Goal: Information Seeking & Learning: Understand process/instructions

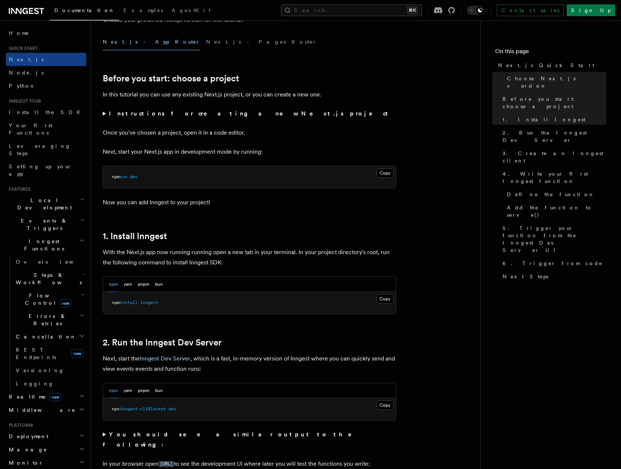
click at [229, 262] on p "With the Next.js app now running running open a new tab in your terminal. In yo…" at bounding box center [250, 257] width 294 height 21
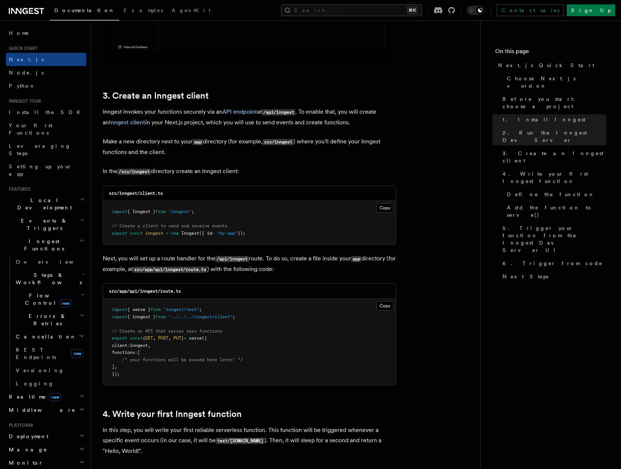
scroll to position [894, 0]
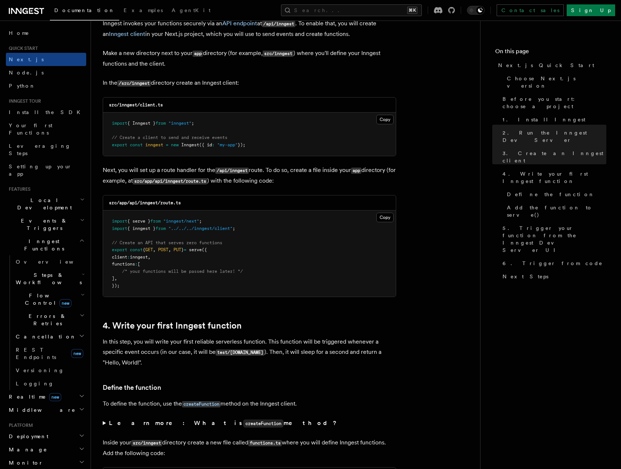
click at [233, 228] on span ""../../../inngest/client"" at bounding box center [200, 228] width 64 height 5
click at [378, 218] on button "Copy Copied" at bounding box center [385, 218] width 17 height 10
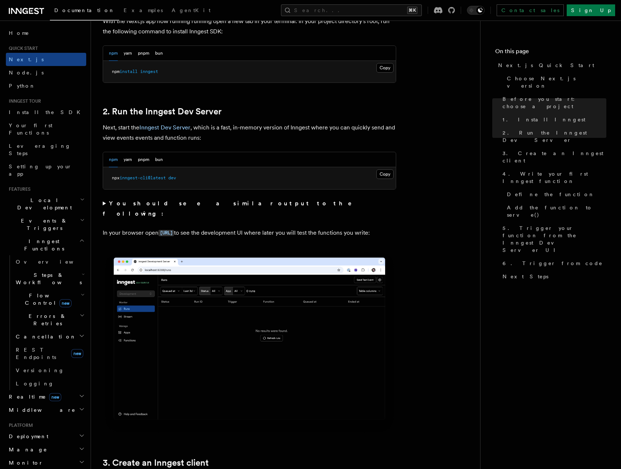
scroll to position [434, 0]
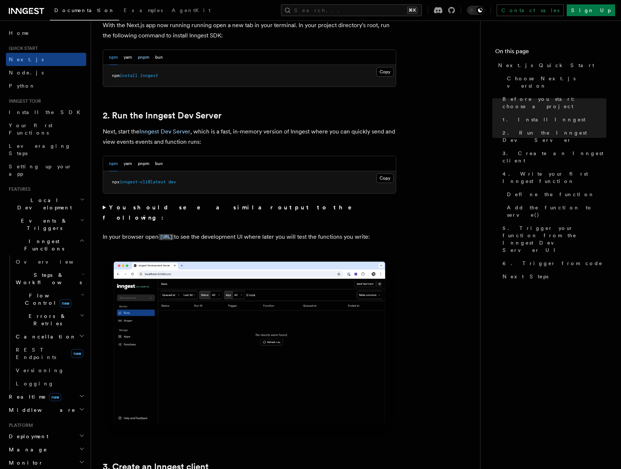
click at [143, 58] on button "pnpm" at bounding box center [143, 57] width 11 height 15
click at [392, 72] on button "Copy Copied" at bounding box center [385, 72] width 17 height 10
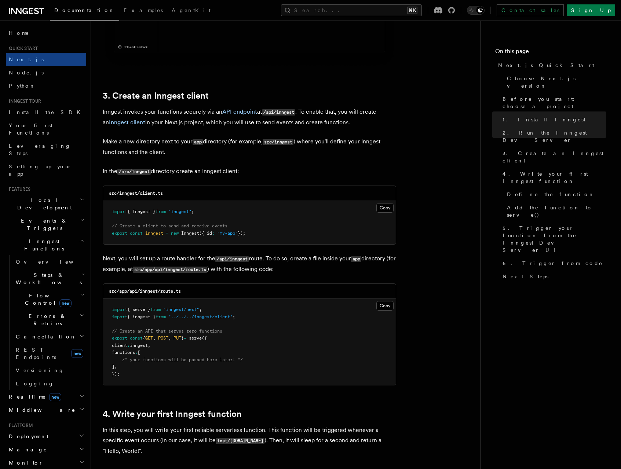
scroll to position [814, 0]
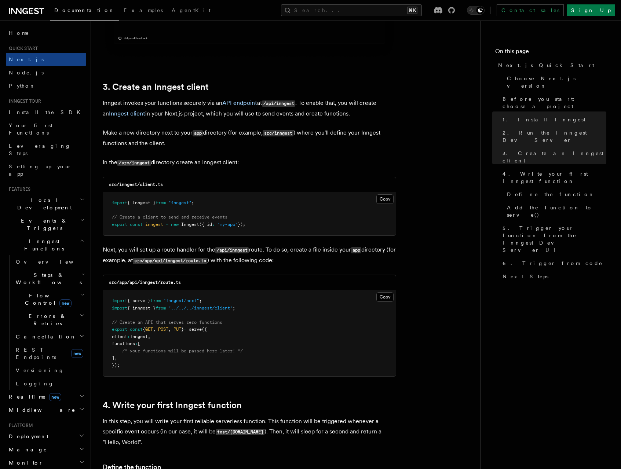
click at [128, 184] on code "src/inngest/client.ts" at bounding box center [136, 184] width 54 height 5
copy code "inngest"
click at [153, 186] on code "src/inngest/client.ts" at bounding box center [136, 184] width 54 height 5
drag, startPoint x: 153, startPoint y: 186, endPoint x: 160, endPoint y: 186, distance: 7.7
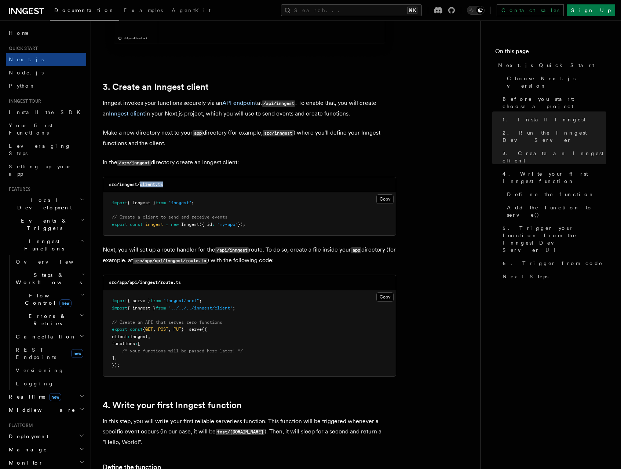
click at [160, 186] on code "src/inngest/client.ts" at bounding box center [136, 184] width 54 height 5
copy code "client.ts"
click at [391, 200] on button "Copy Copied" at bounding box center [385, 200] width 17 height 10
click at [293, 143] on p "Make a new directory next to your app directory (for example, src/inngest ) whe…" at bounding box center [250, 138] width 294 height 21
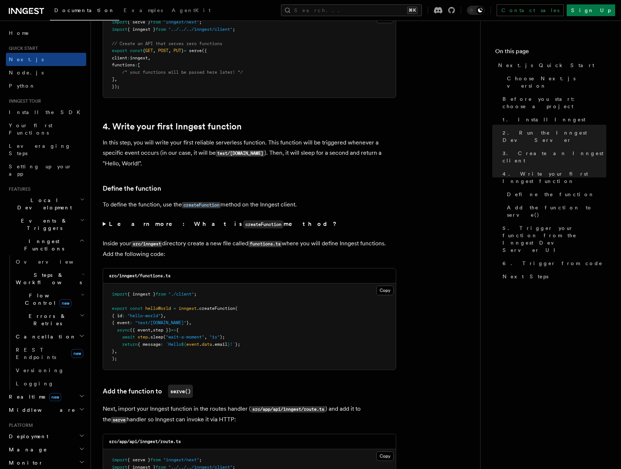
scroll to position [1180, 0]
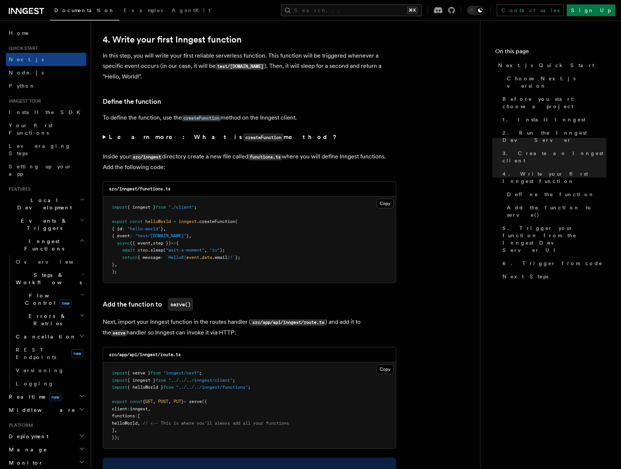
click at [267, 190] on div "src/inngest/functions.ts" at bounding box center [249, 189] width 293 height 15
click at [152, 188] on code "src/inngest/functions.ts" at bounding box center [140, 188] width 62 height 5
drag, startPoint x: 152, startPoint y: 188, endPoint x: 166, endPoint y: 188, distance: 13.9
click at [166, 188] on code "src/inngest/functions.ts" at bounding box center [140, 188] width 62 height 5
copy code "functions.ts"
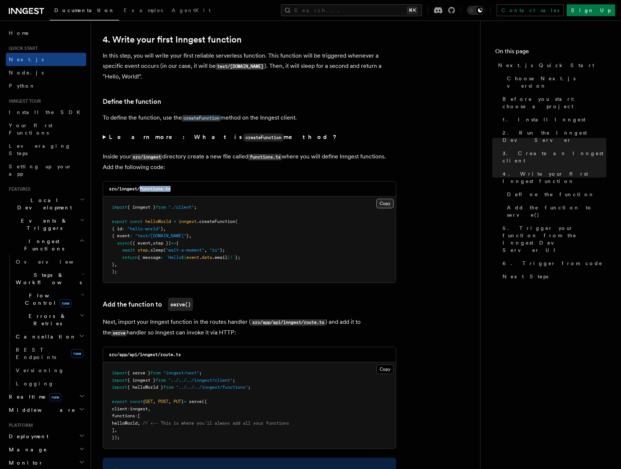
click at [378, 203] on button "Copy Copied" at bounding box center [385, 204] width 17 height 10
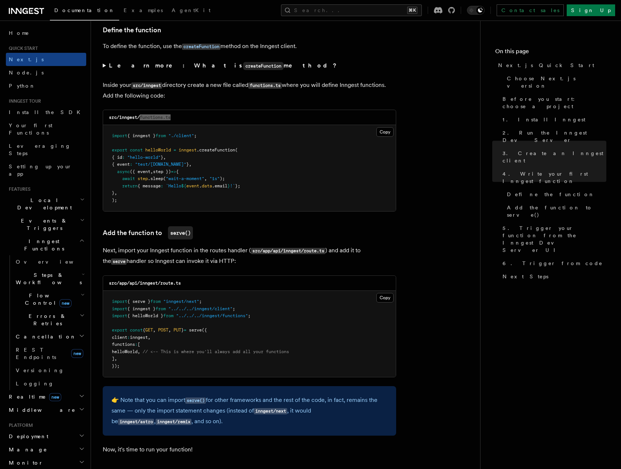
scroll to position [1321, 0]
